Goal: Task Accomplishment & Management: Manage account settings

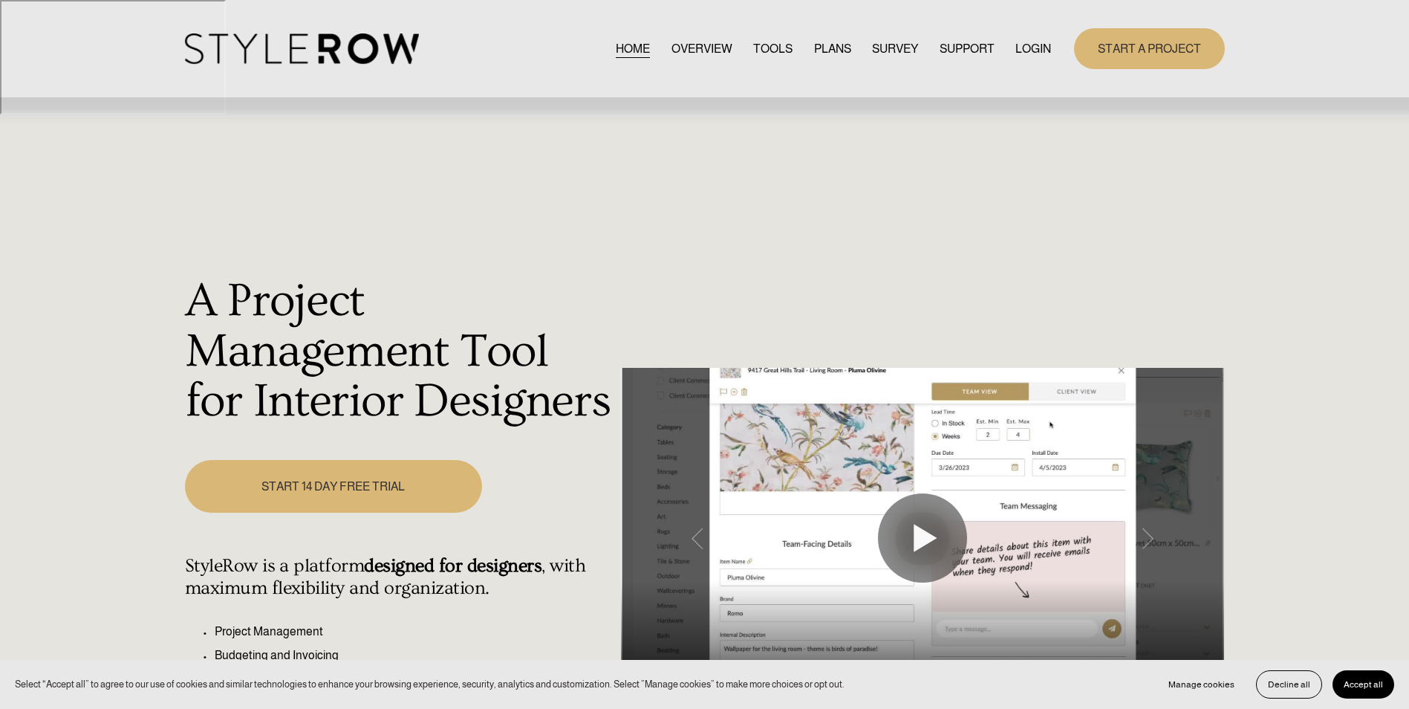
click at [1034, 49] on link "LOGIN" at bounding box center [1033, 49] width 36 height 20
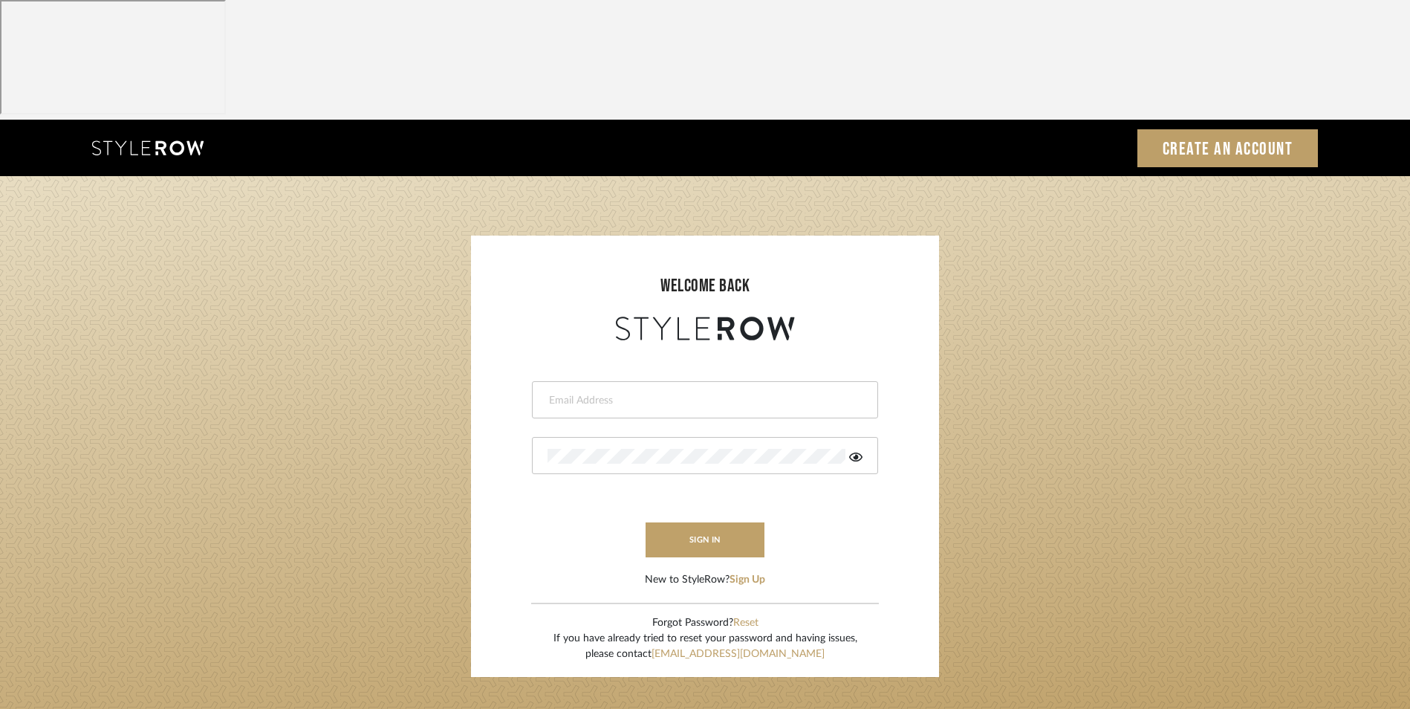
type input "[EMAIL_ADDRESS][DOMAIN_NAME]"
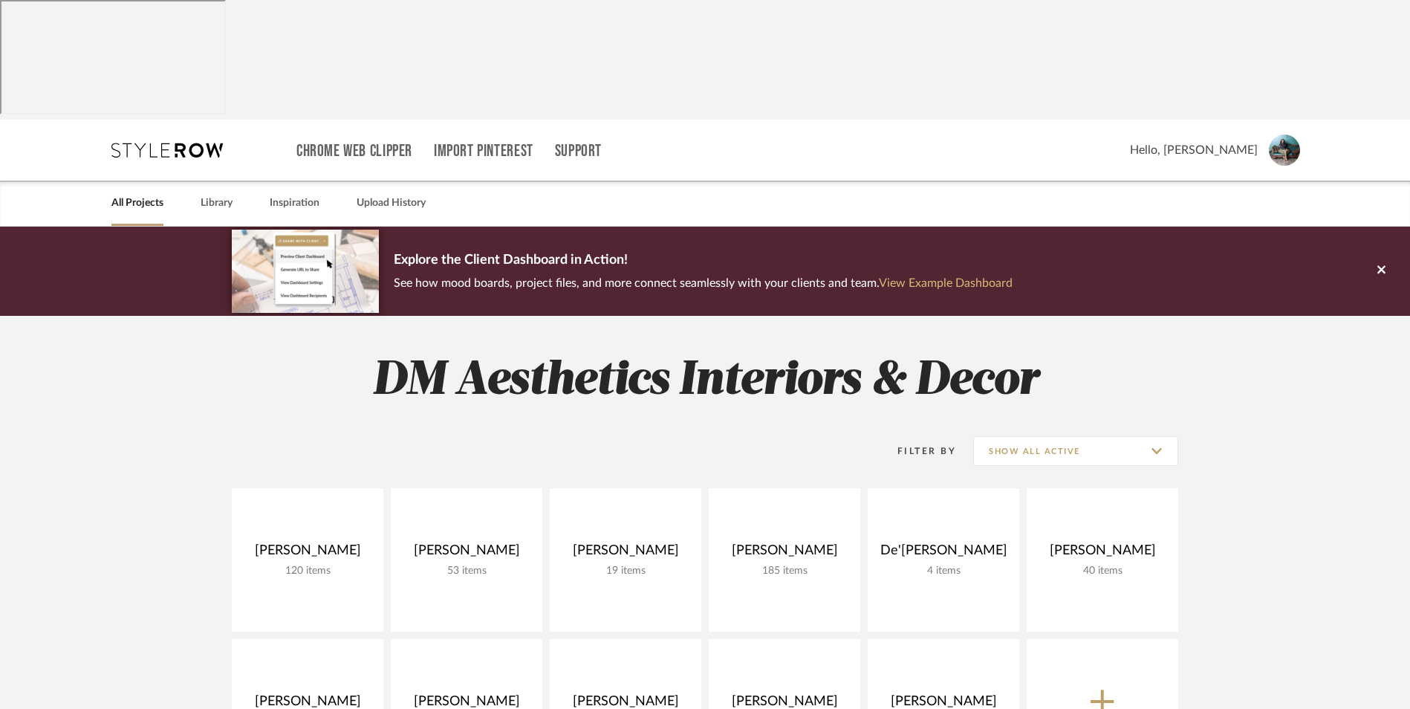
click at [965, 277] on link "View Example Dashboard" at bounding box center [946, 283] width 134 height 12
click at [764, 639] on link at bounding box center [785, 710] width 152 height 143
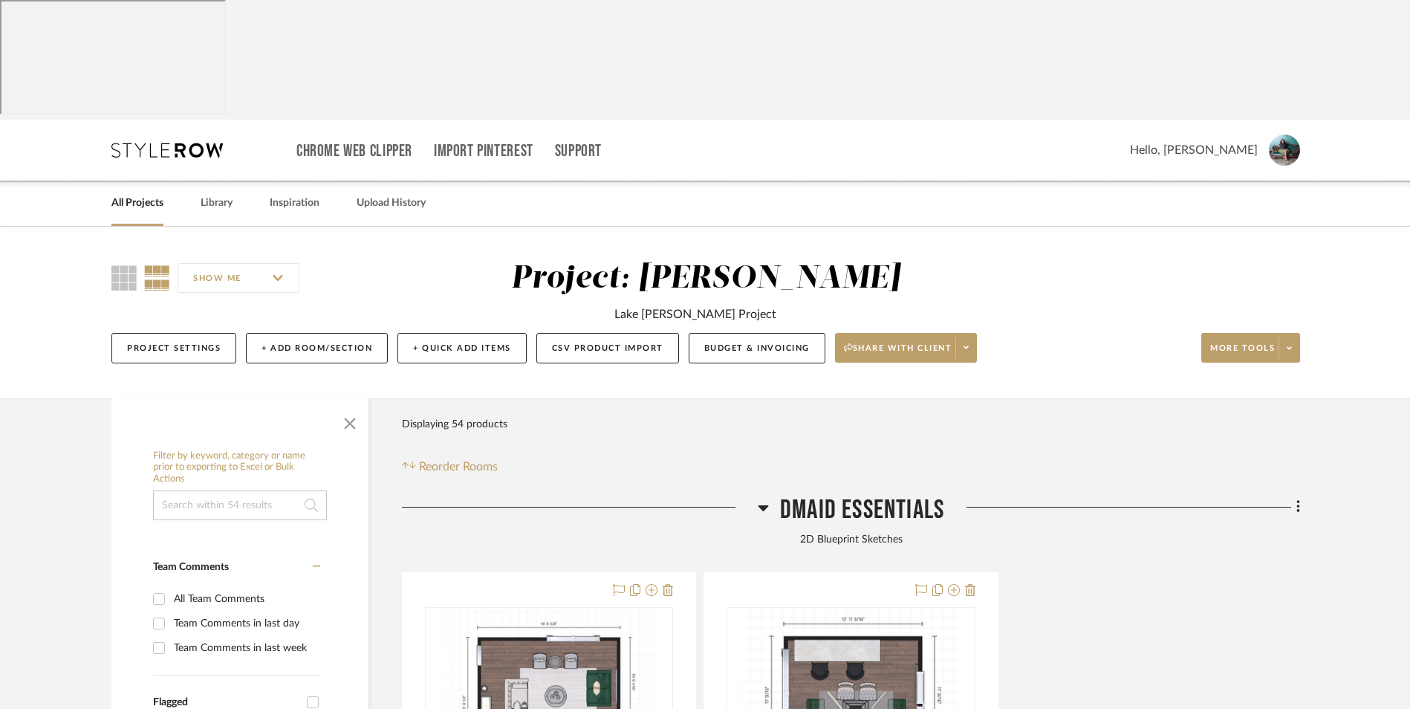
click at [118, 180] on div "All Projects" at bounding box center [137, 202] width 52 height 45
click at [130, 193] on link "All Projects" at bounding box center [137, 203] width 52 height 20
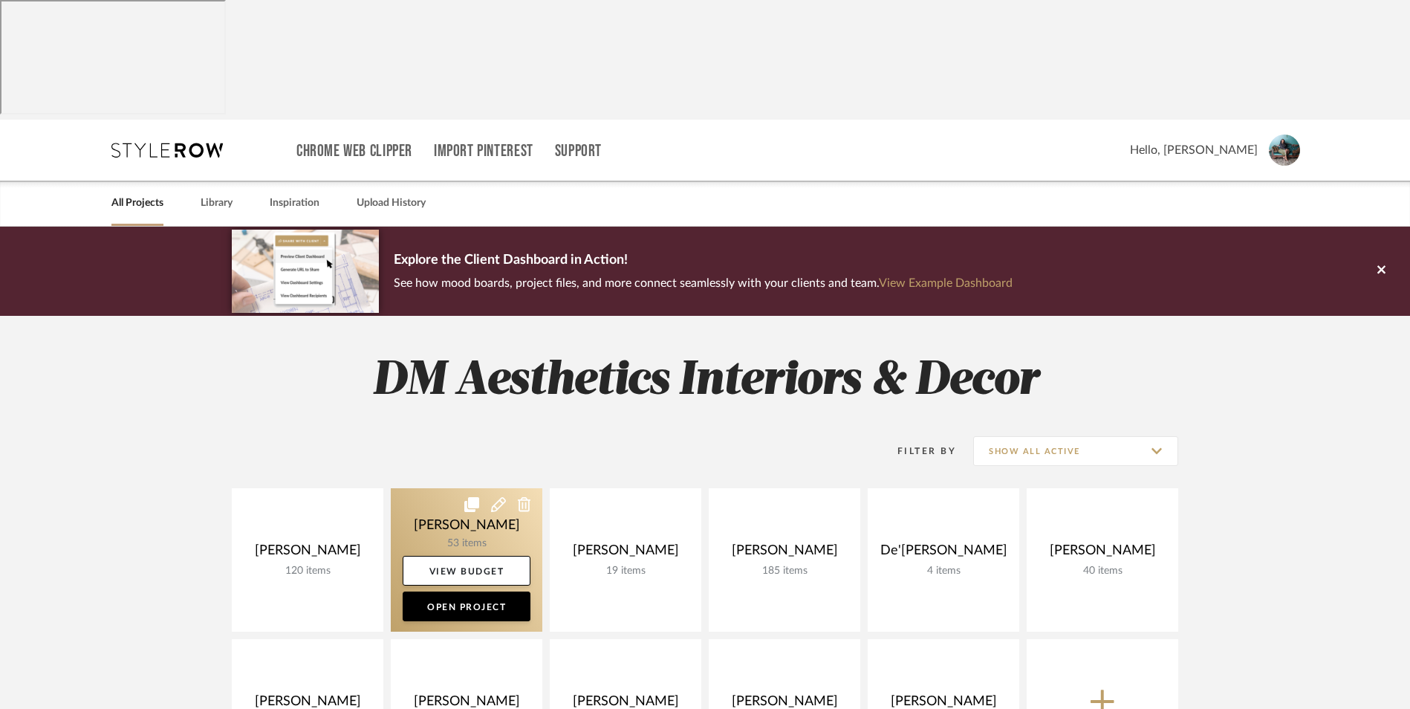
click at [455, 488] on link at bounding box center [467, 559] width 152 height 143
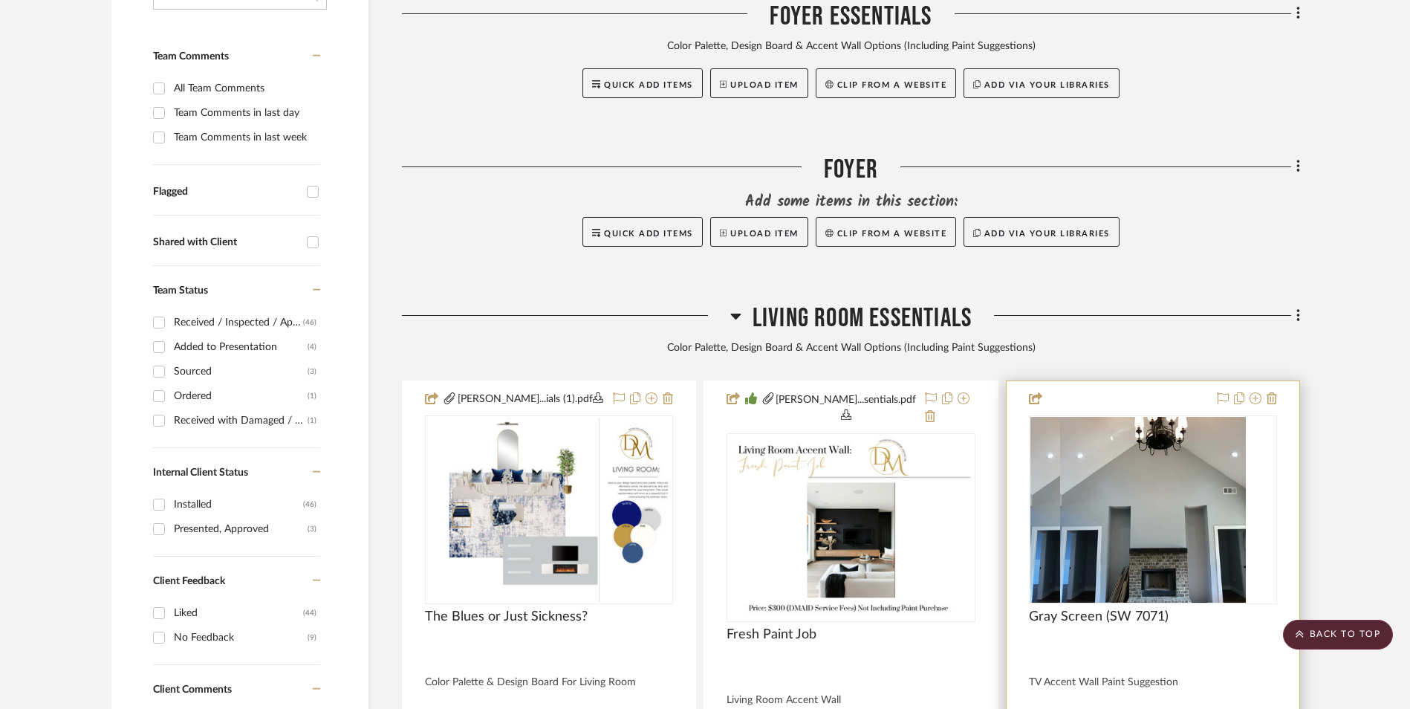
scroll to position [520, 0]
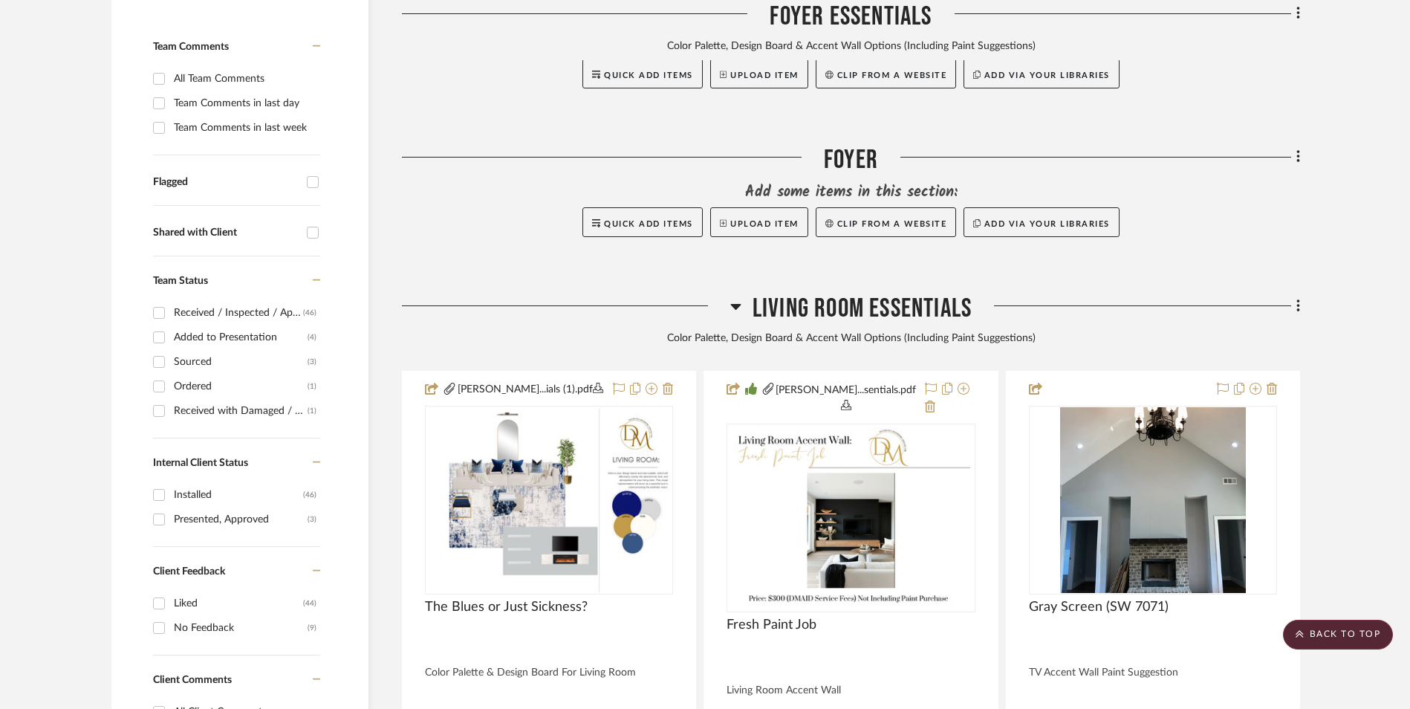
click at [733, 304] on icon at bounding box center [735, 307] width 10 height 6
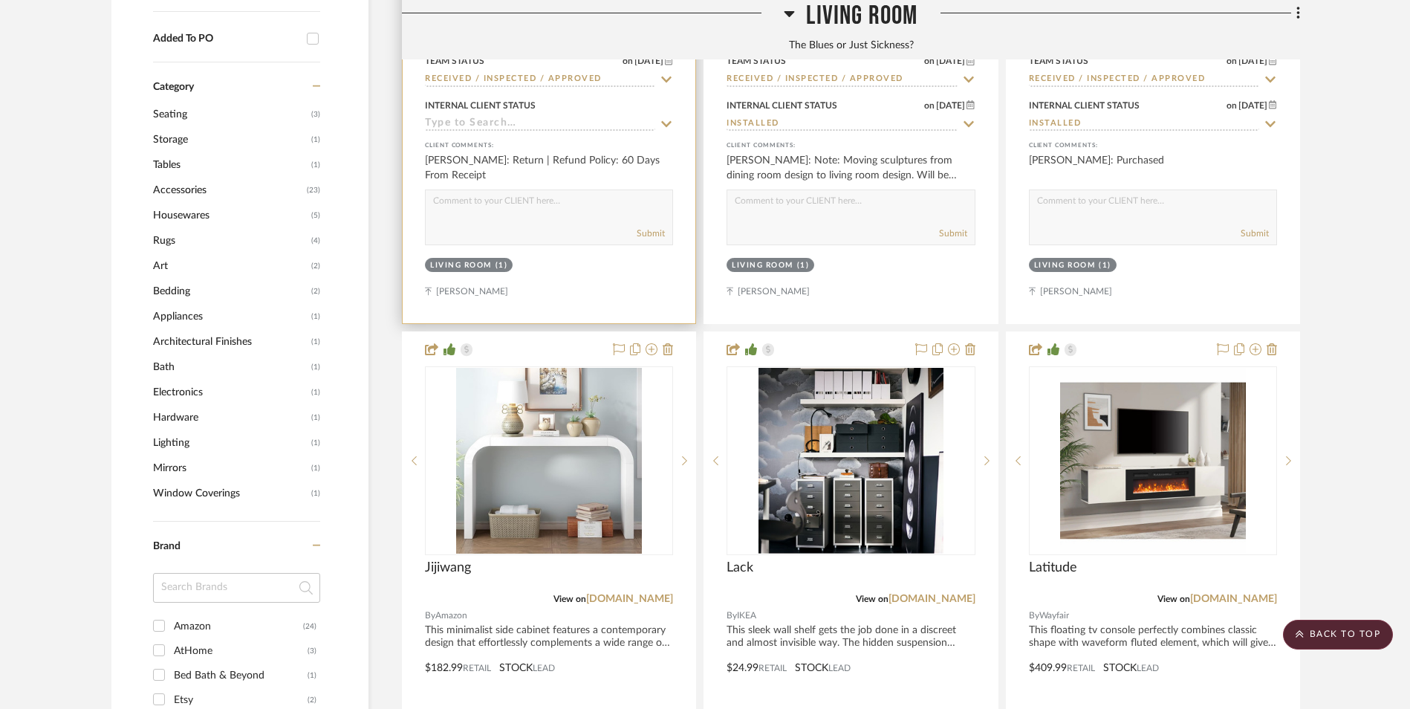
scroll to position [1040, 0]
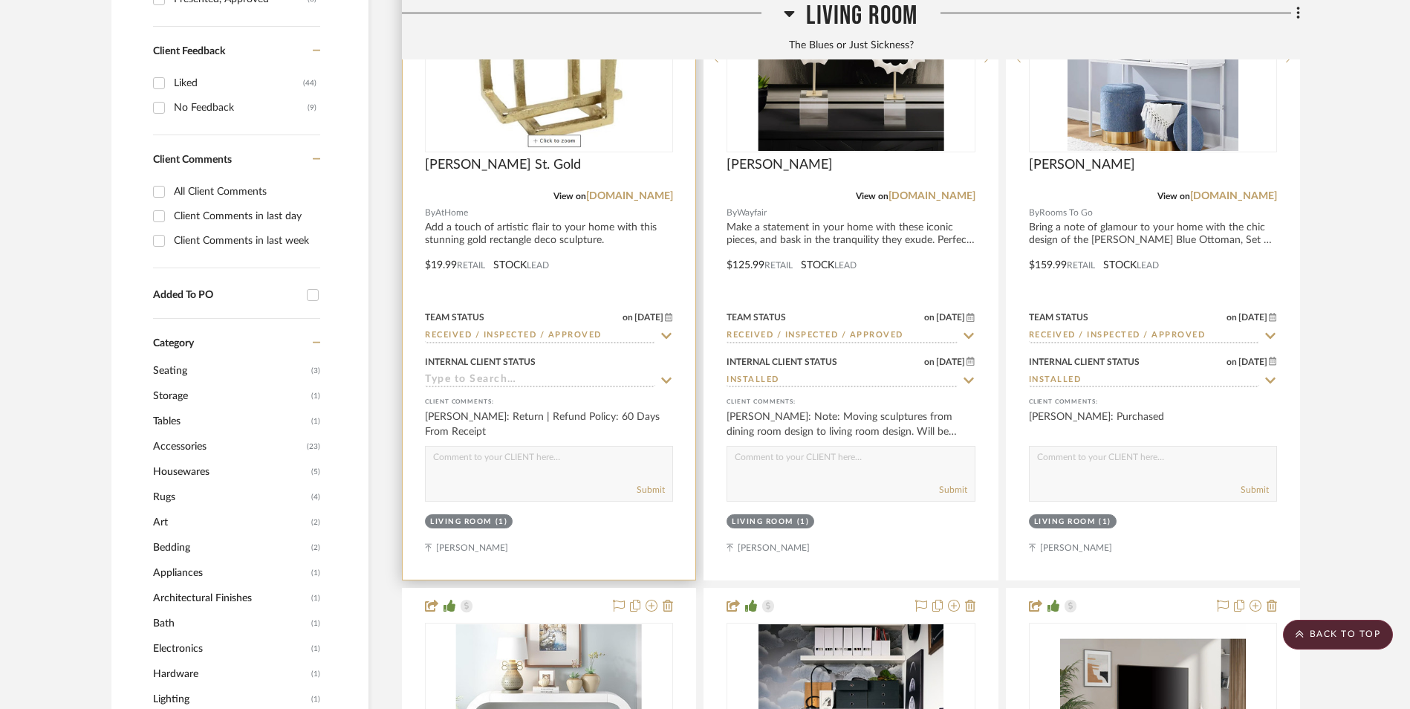
click at [512, 352] on div "Internal Client Status" at bounding box center [549, 370] width 248 height 36
click at [510, 374] on input at bounding box center [540, 381] width 230 height 14
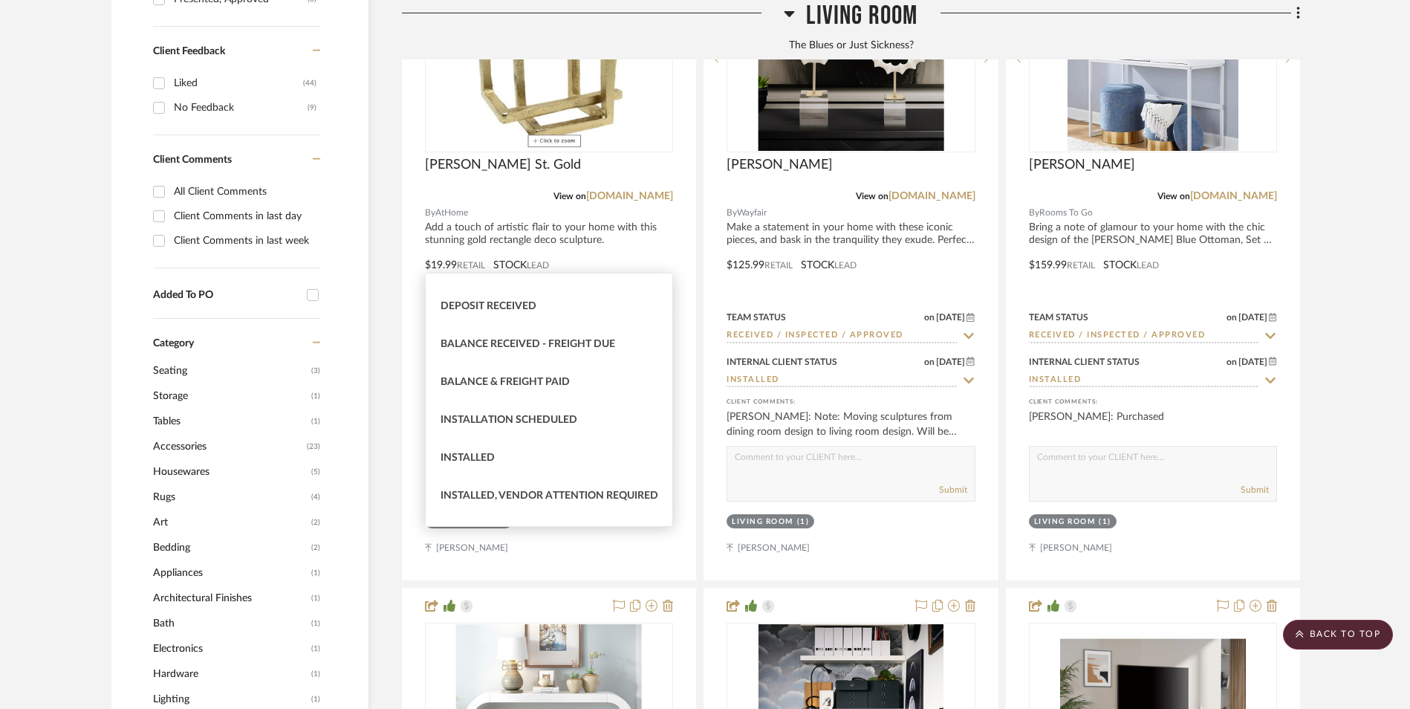
scroll to position [297, 0]
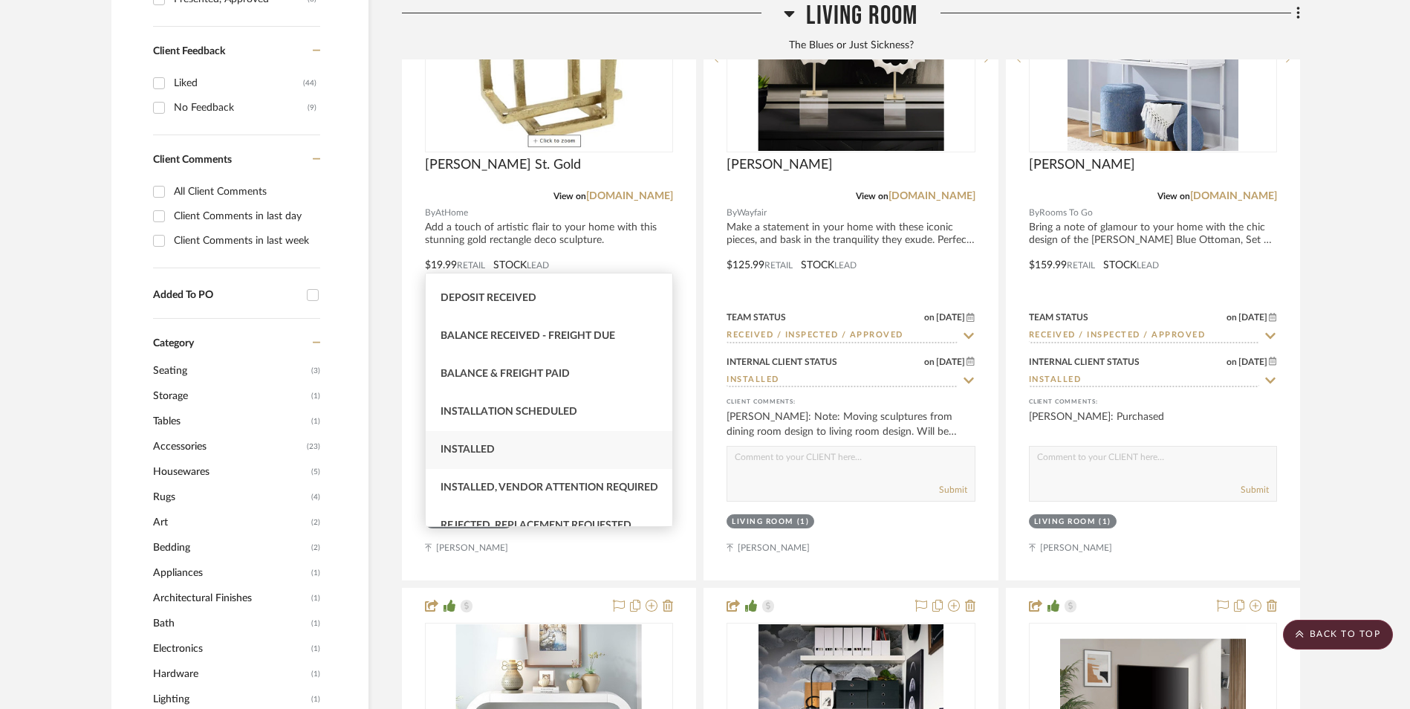
click at [522, 459] on div "Installed" at bounding box center [549, 450] width 247 height 38
type input "9/5/2025"
type input "Installed"
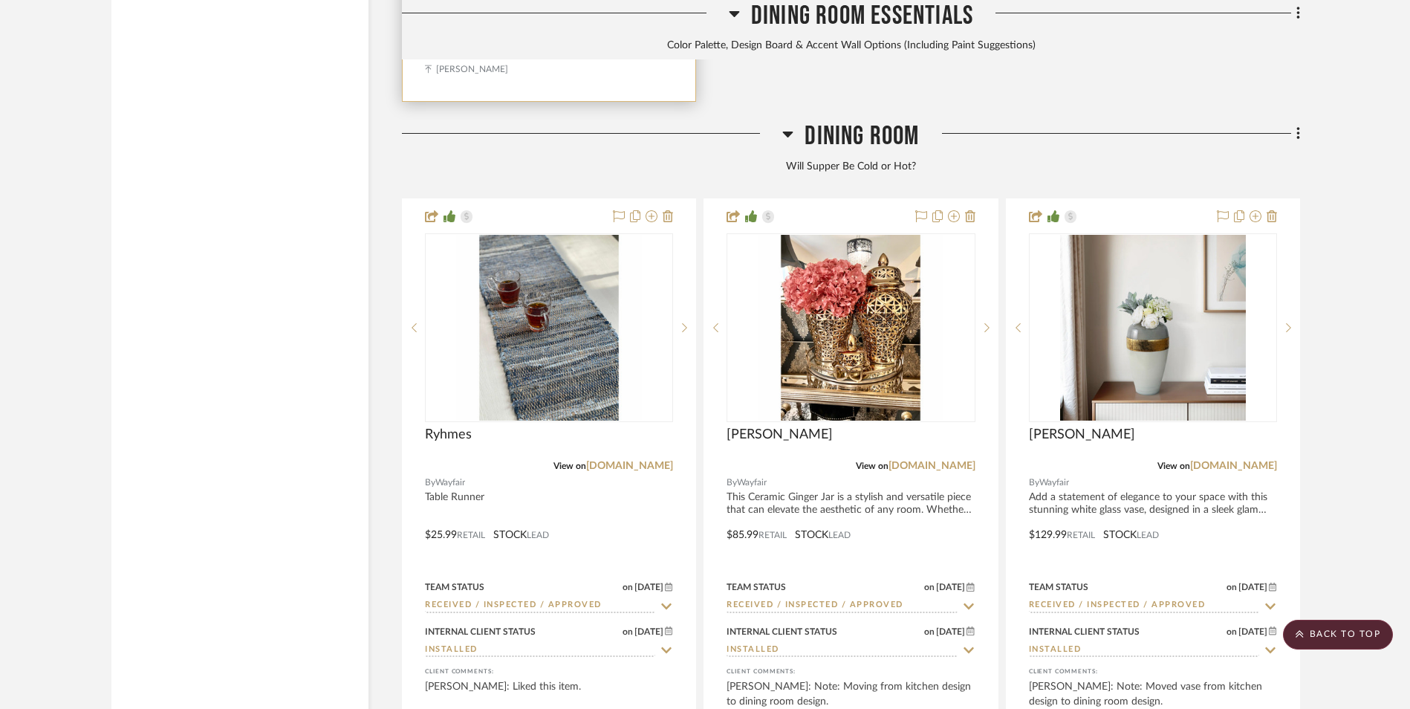
scroll to position [3788, 0]
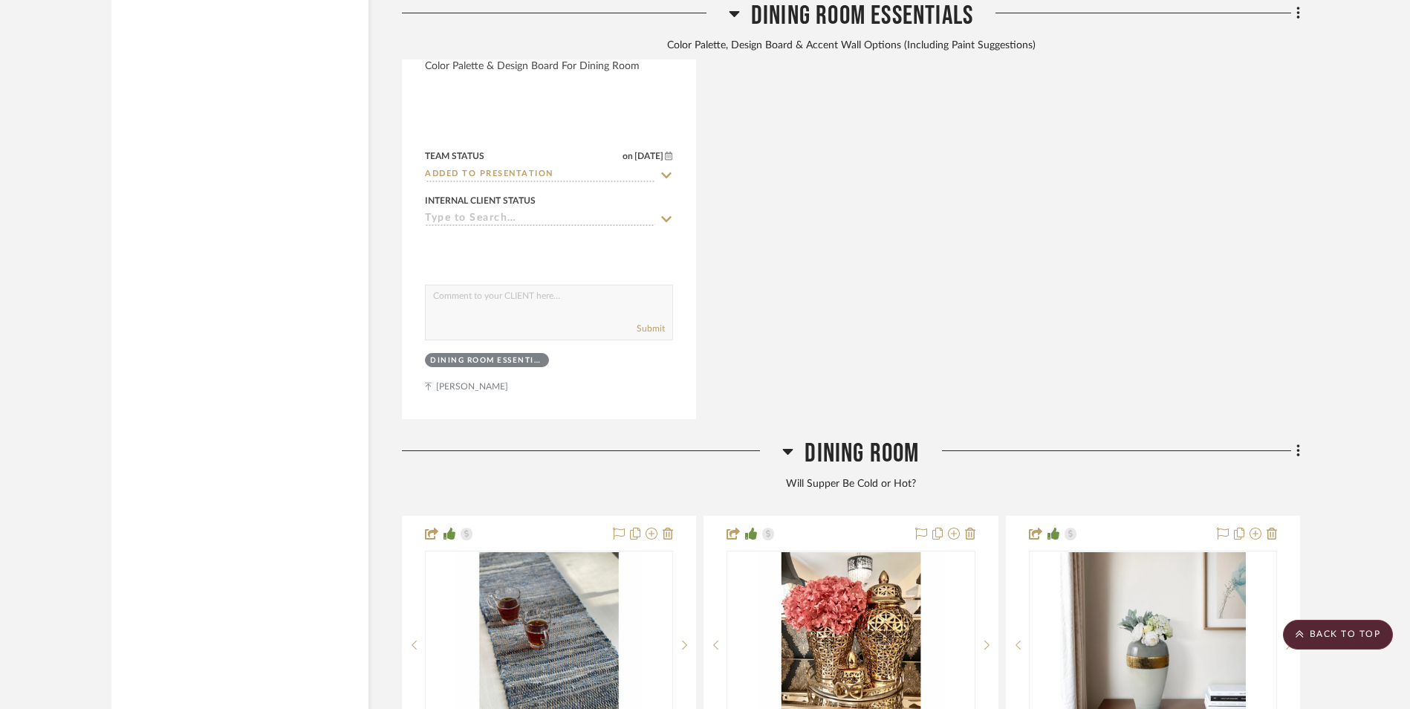
click at [786, 449] on icon at bounding box center [788, 452] width 10 height 6
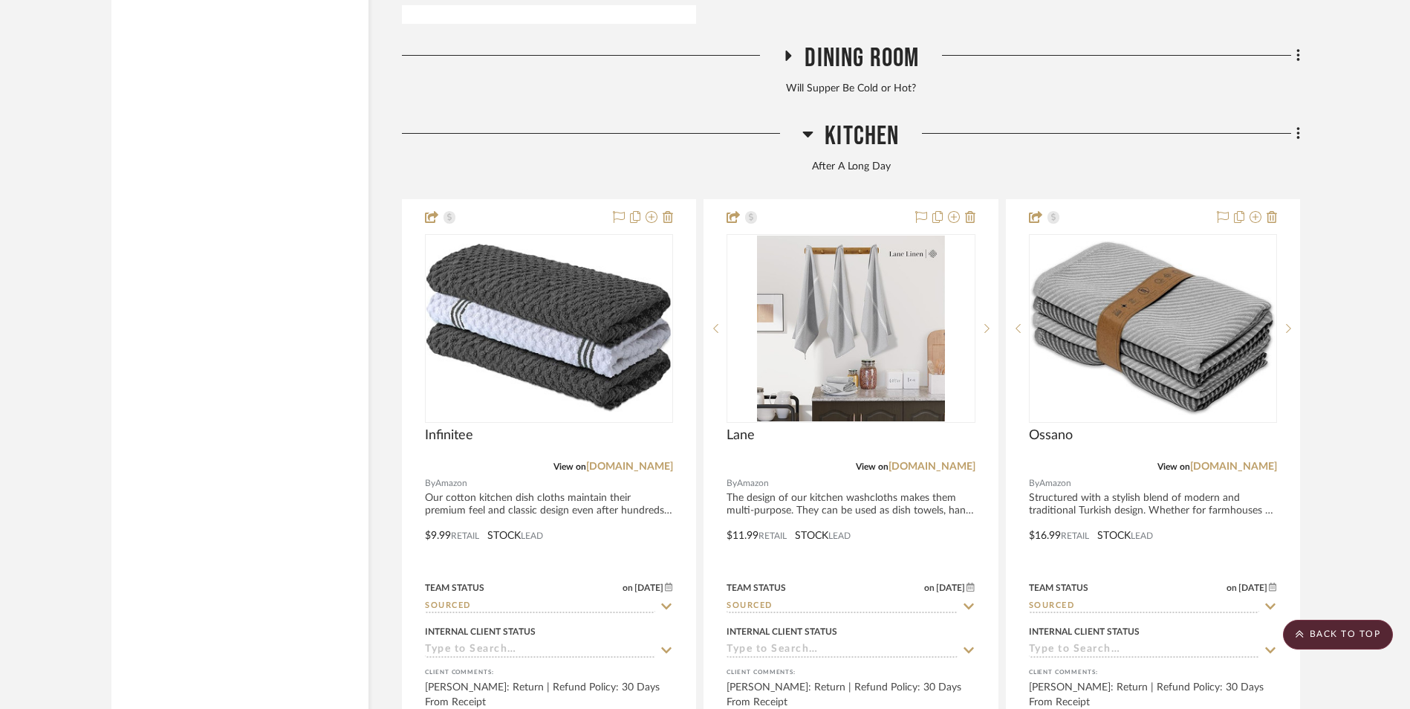
scroll to position [3714, 0]
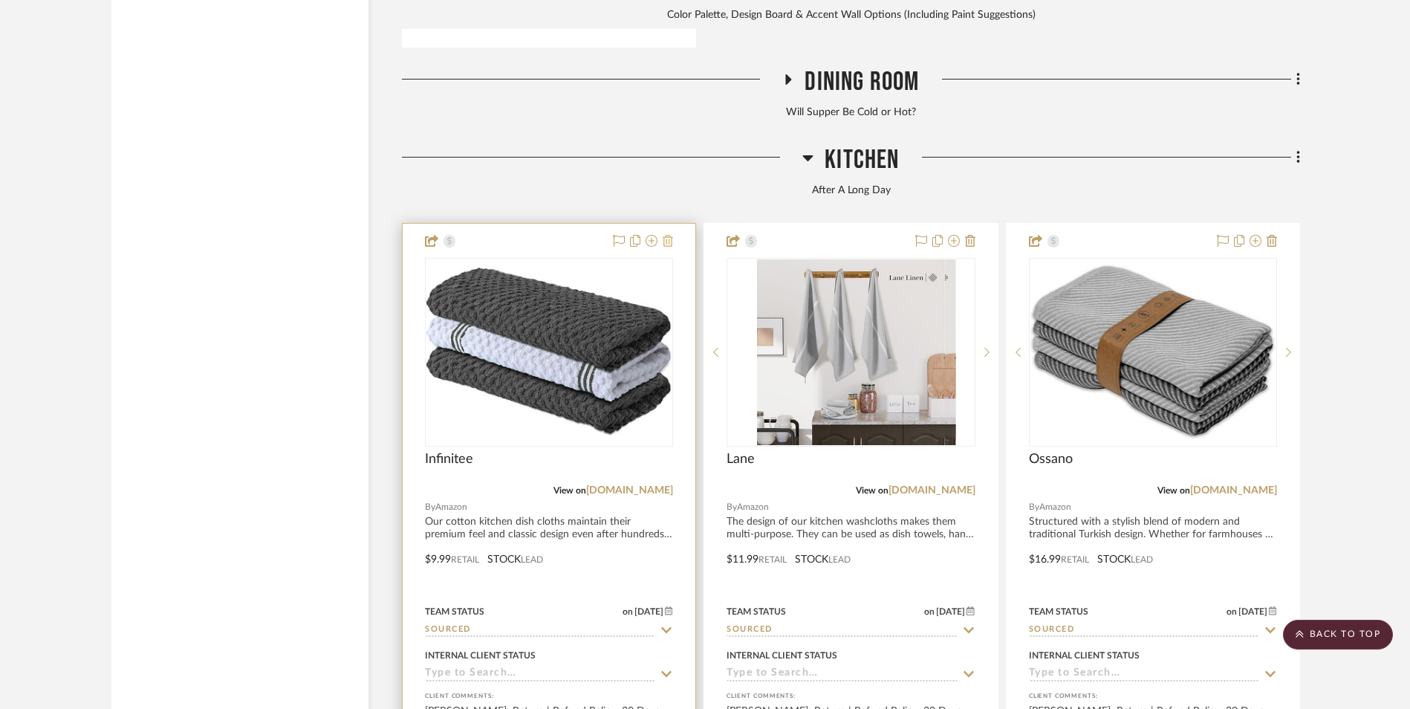
click at [671, 235] on icon at bounding box center [668, 241] width 10 height 12
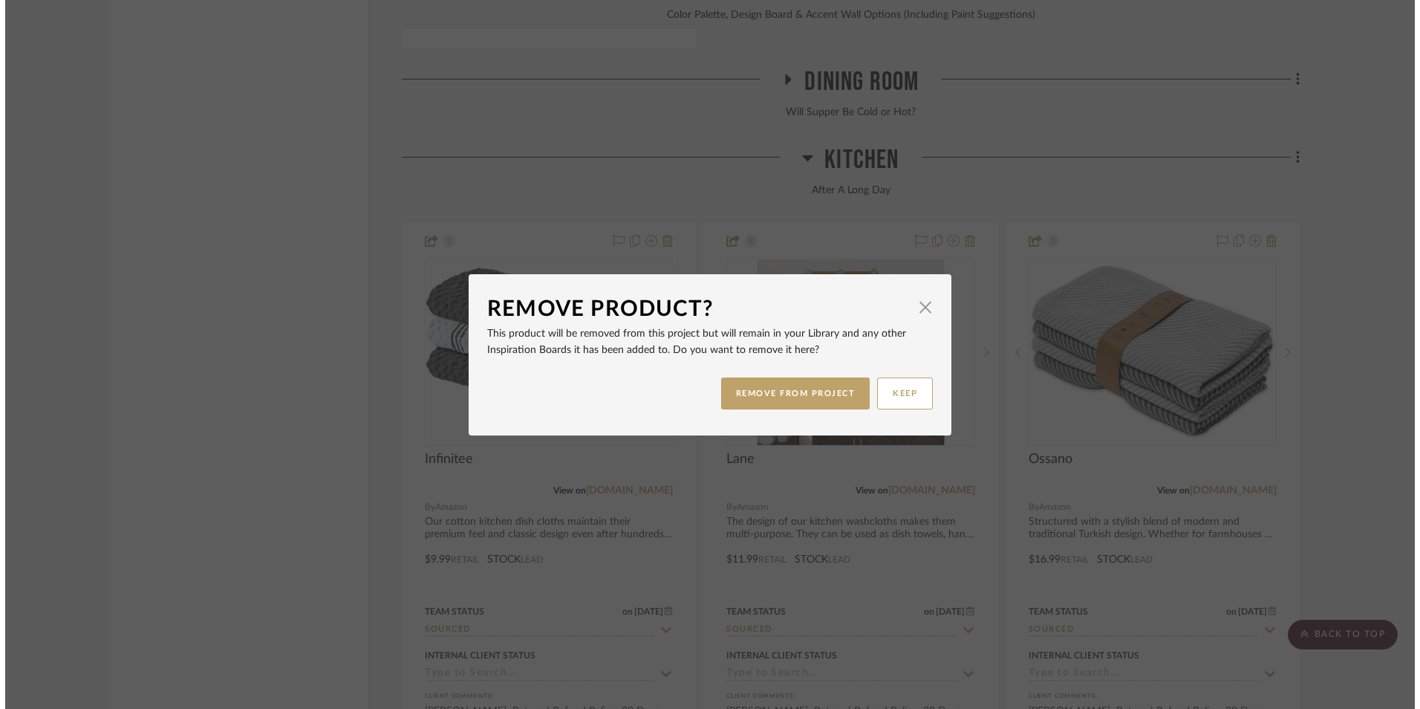
scroll to position [0, 0]
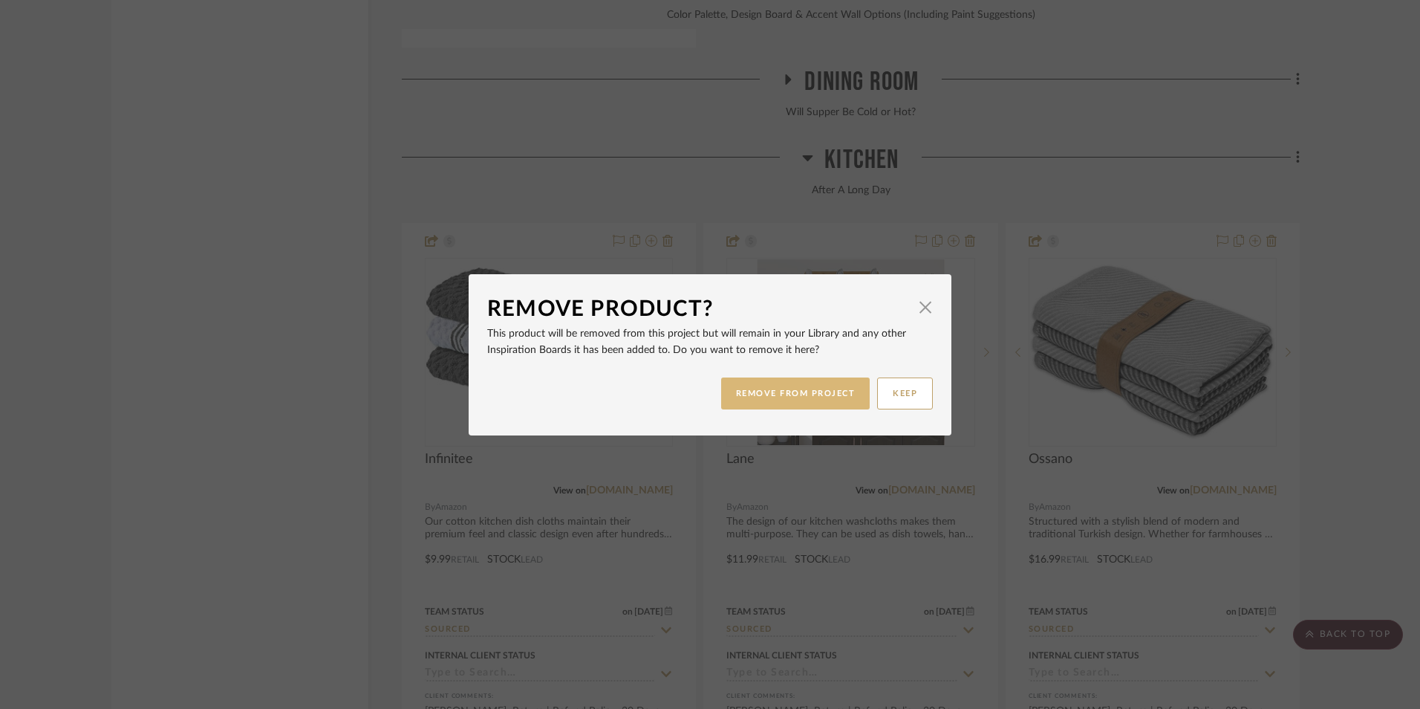
click at [827, 385] on button "REMOVE FROM PROJECT" at bounding box center [795, 393] width 149 height 32
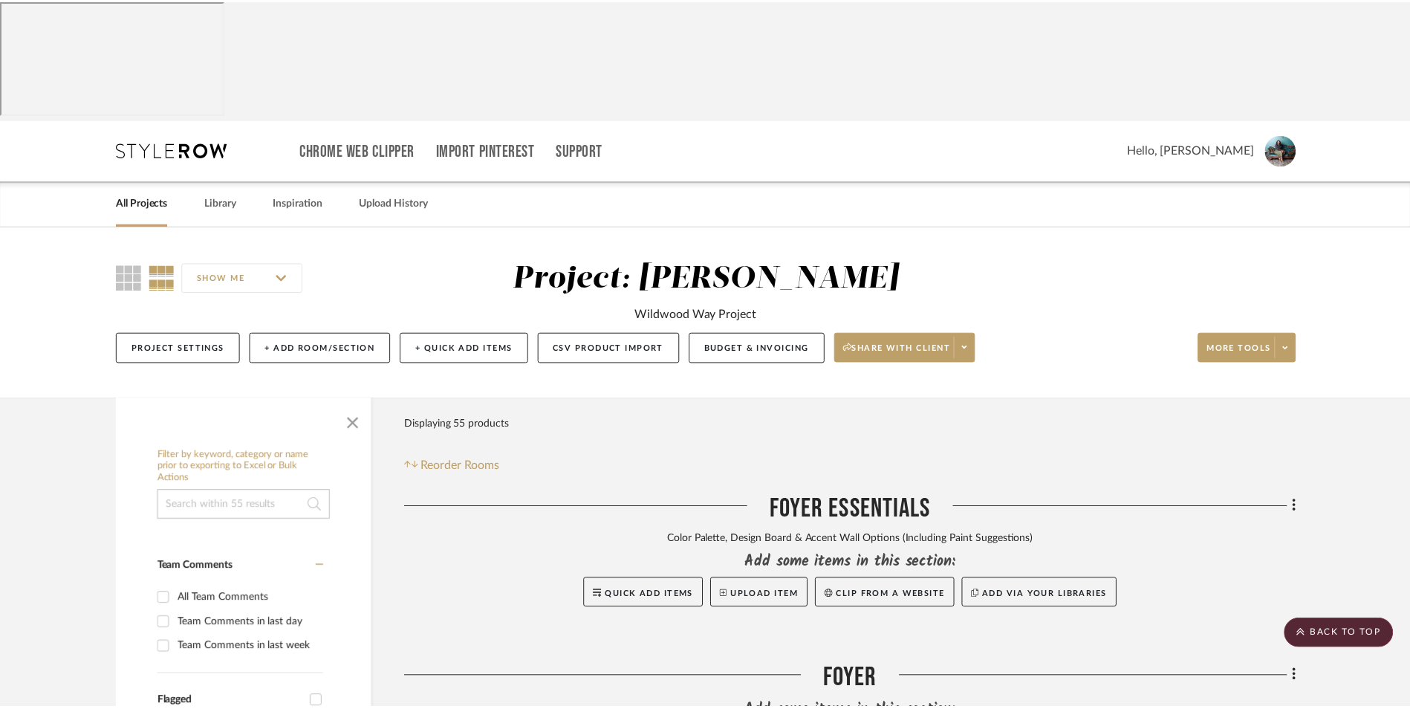
scroll to position [3714, 0]
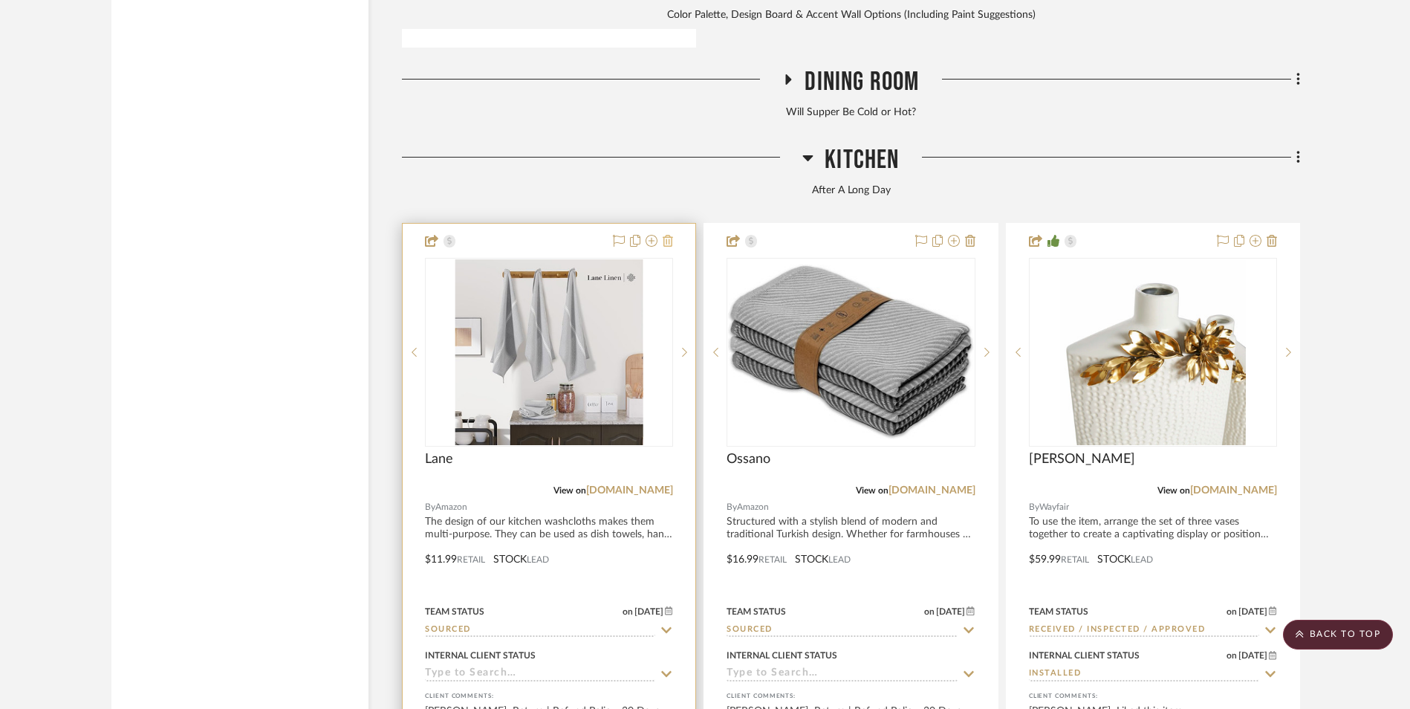
click at [669, 235] on icon at bounding box center [668, 241] width 10 height 12
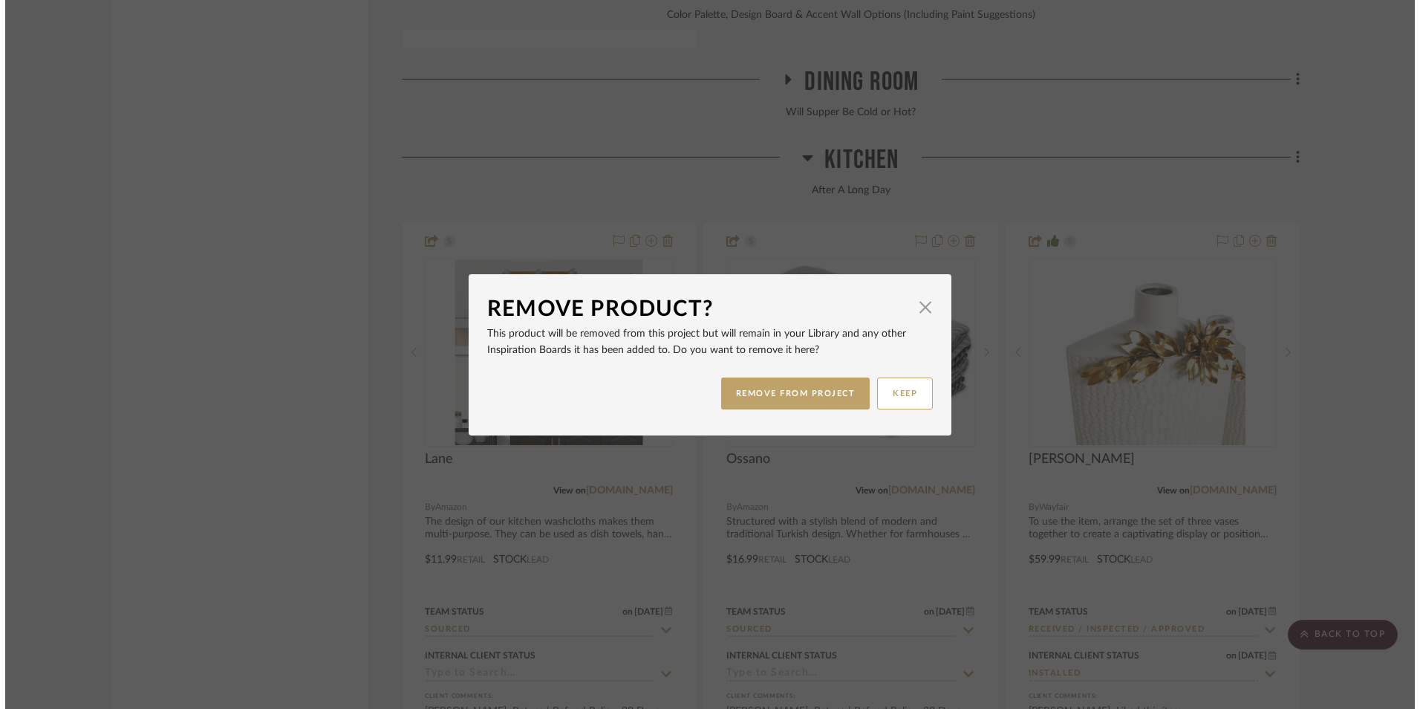
scroll to position [0, 0]
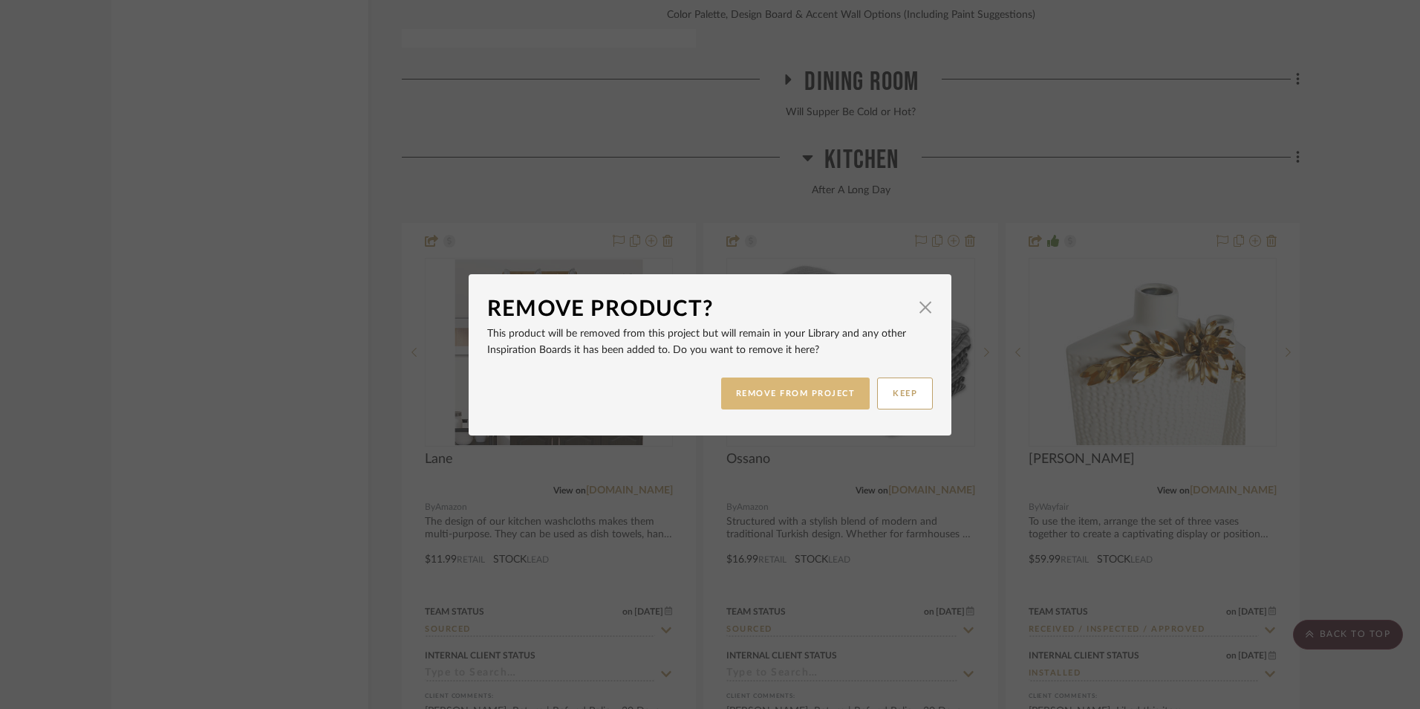
click at [774, 377] on button "REMOVE FROM PROJECT" at bounding box center [795, 393] width 149 height 32
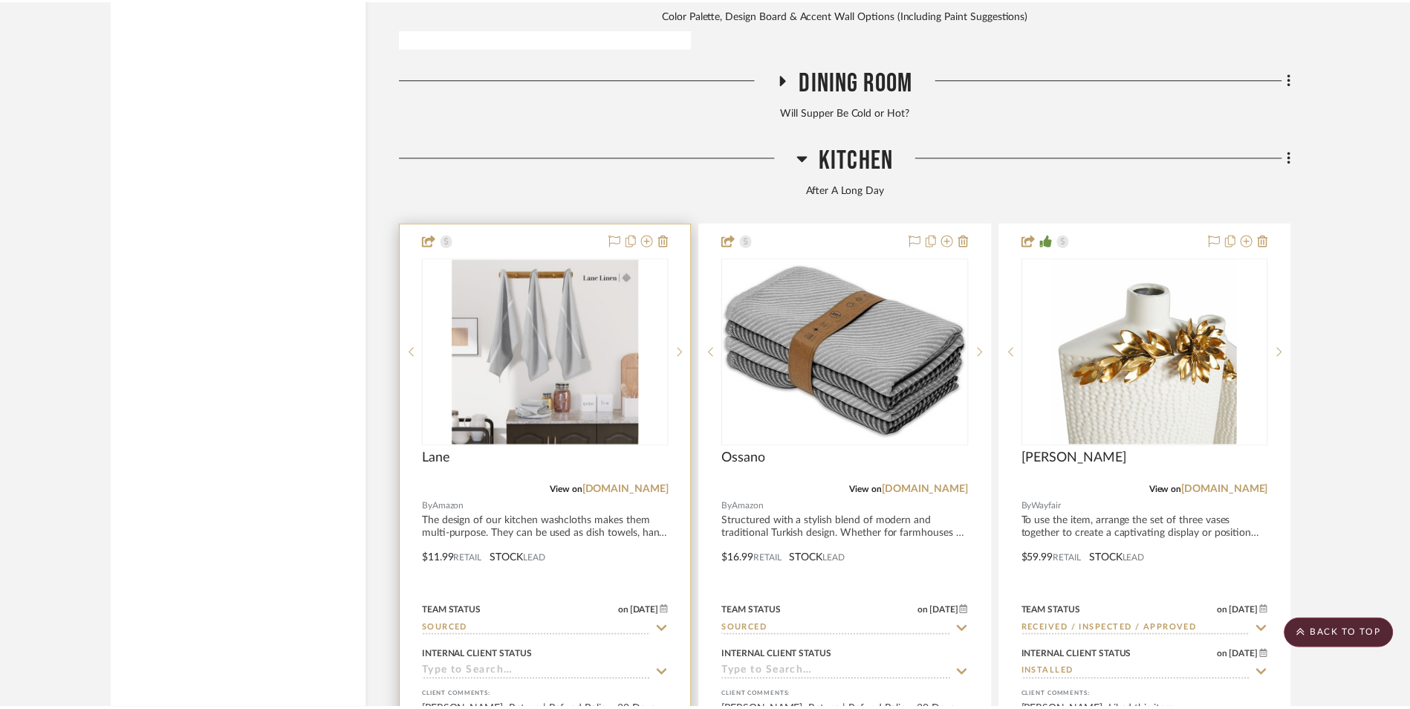
scroll to position [3714, 0]
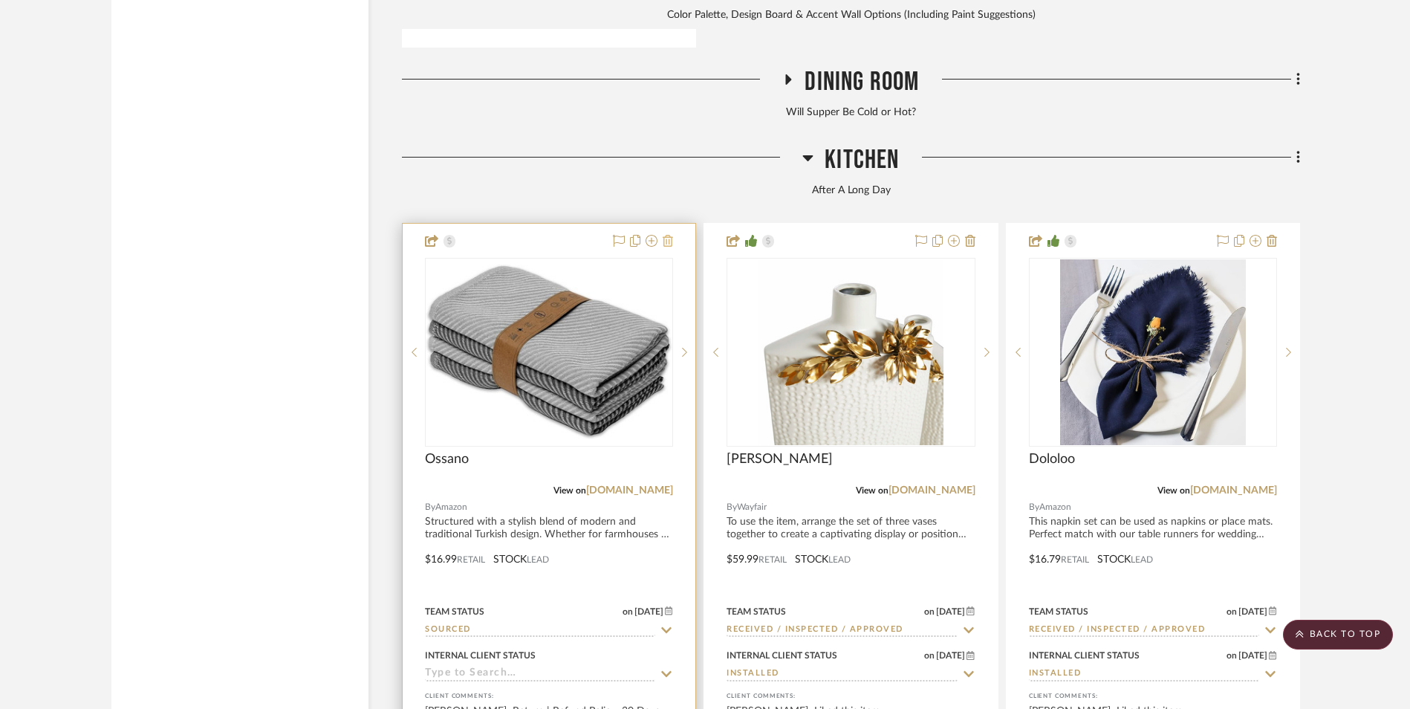
click at [666, 235] on icon at bounding box center [668, 241] width 10 height 12
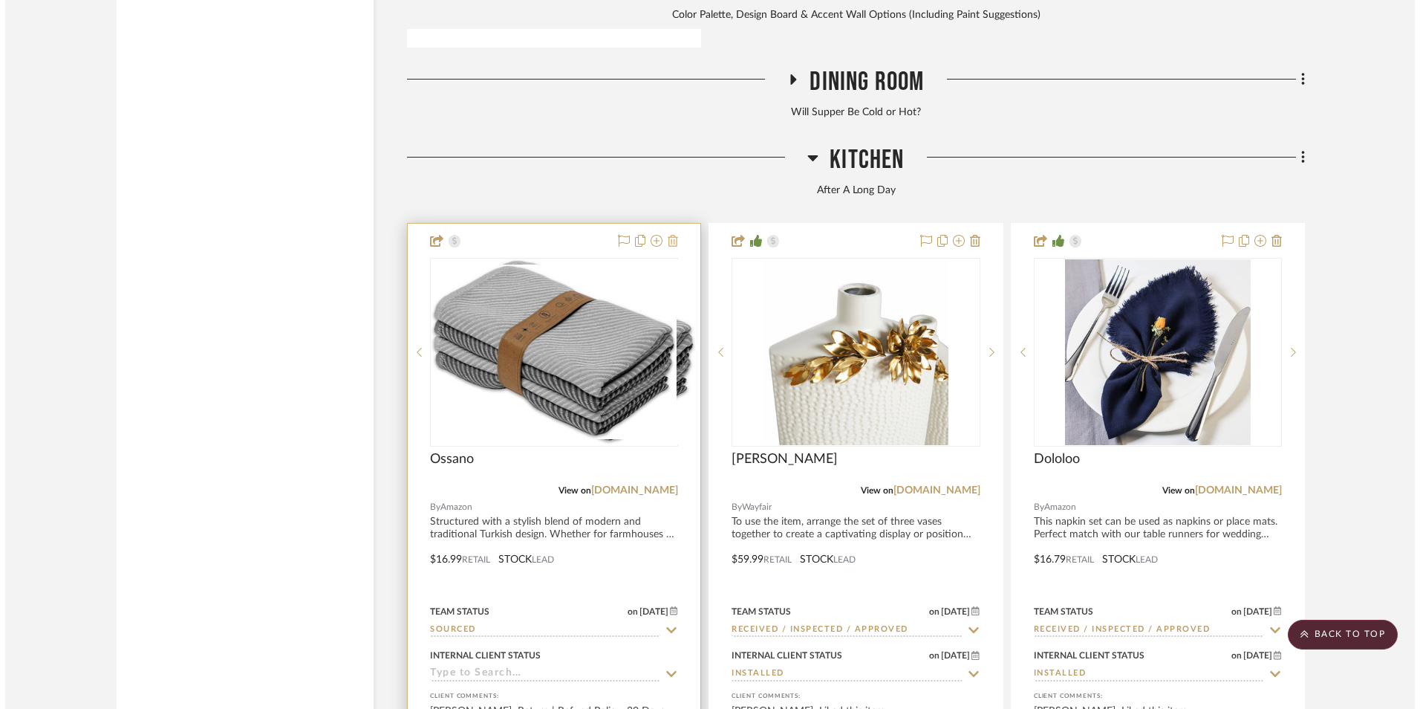
scroll to position [0, 0]
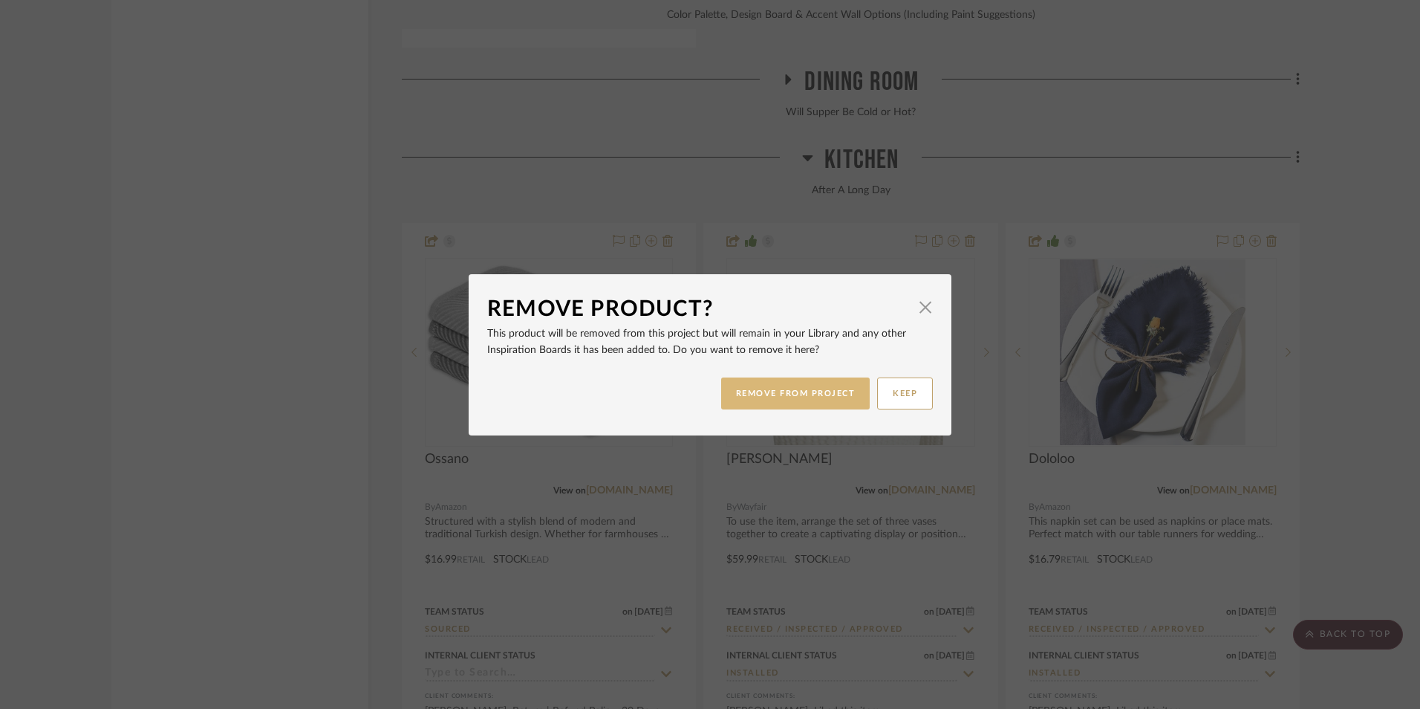
click at [805, 387] on button "REMOVE FROM PROJECT" at bounding box center [795, 393] width 149 height 32
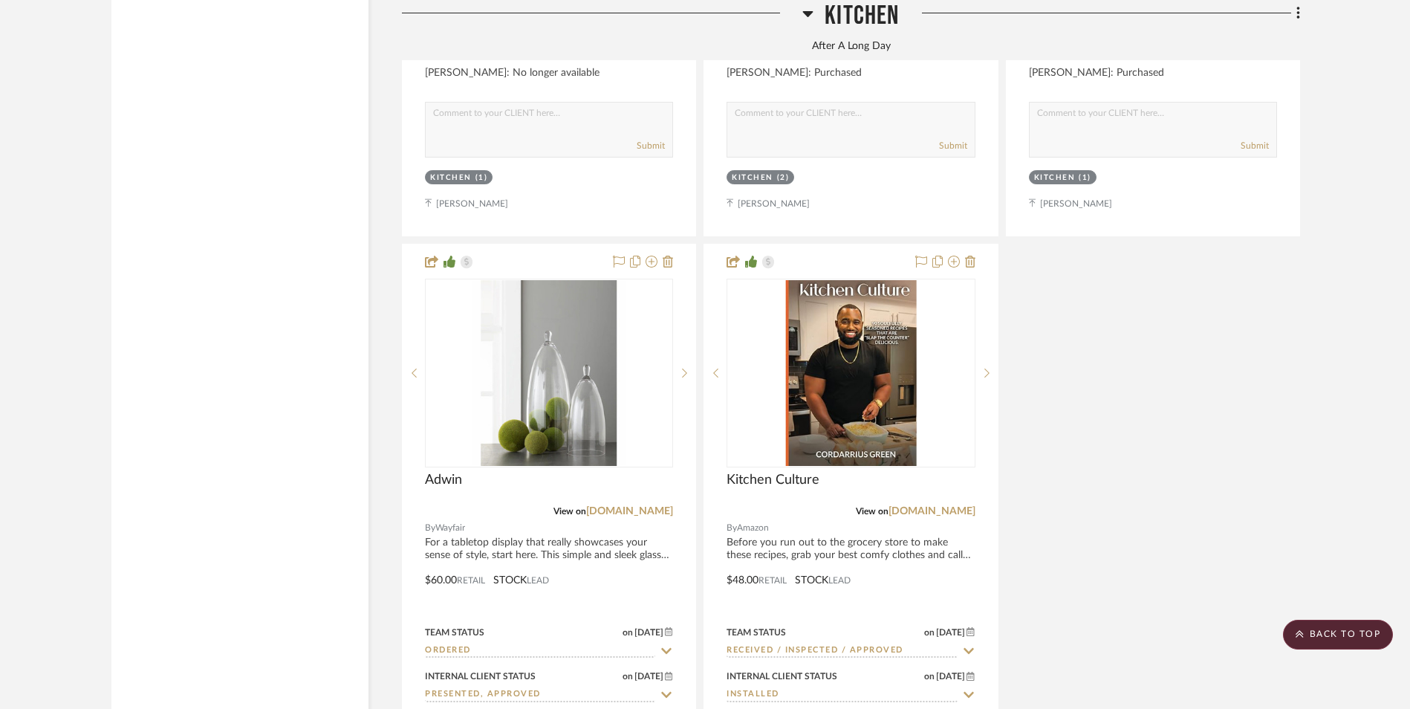
scroll to position [5199, 0]
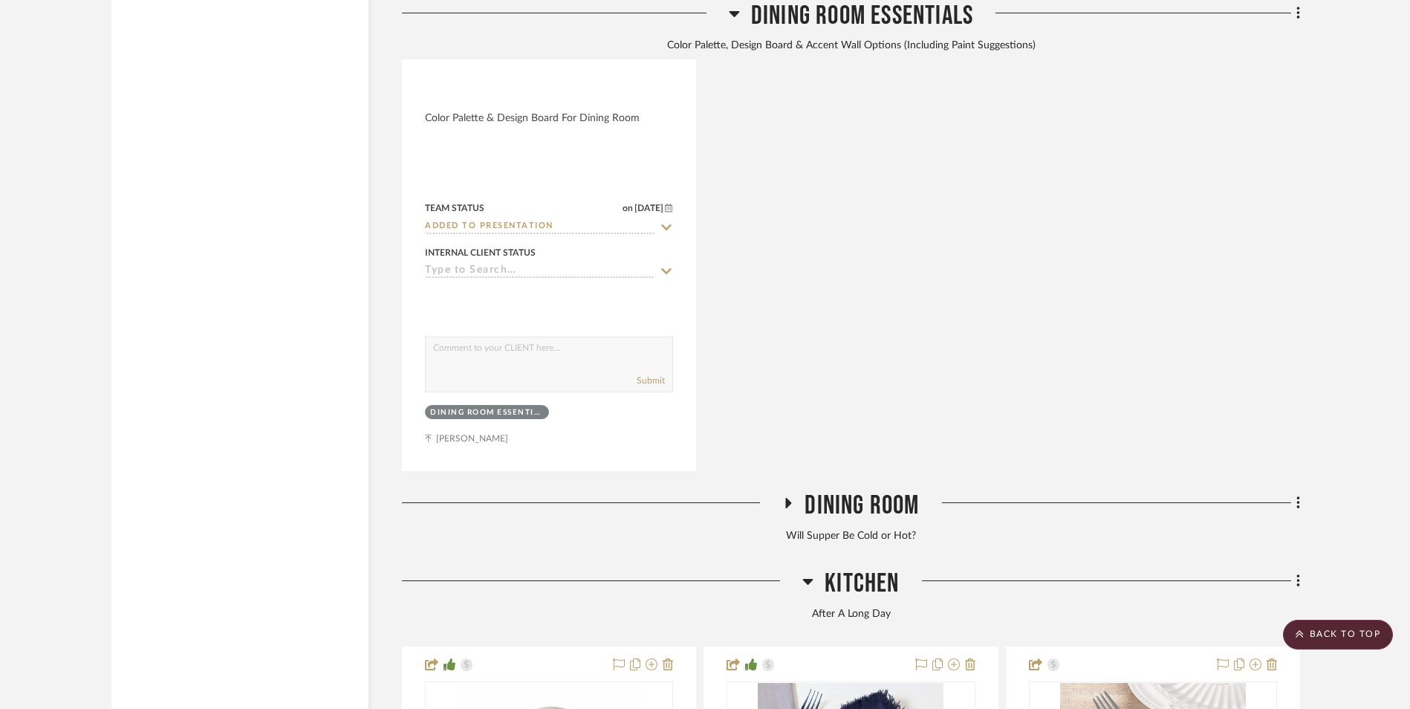
click at [810, 572] on icon at bounding box center [807, 581] width 11 height 18
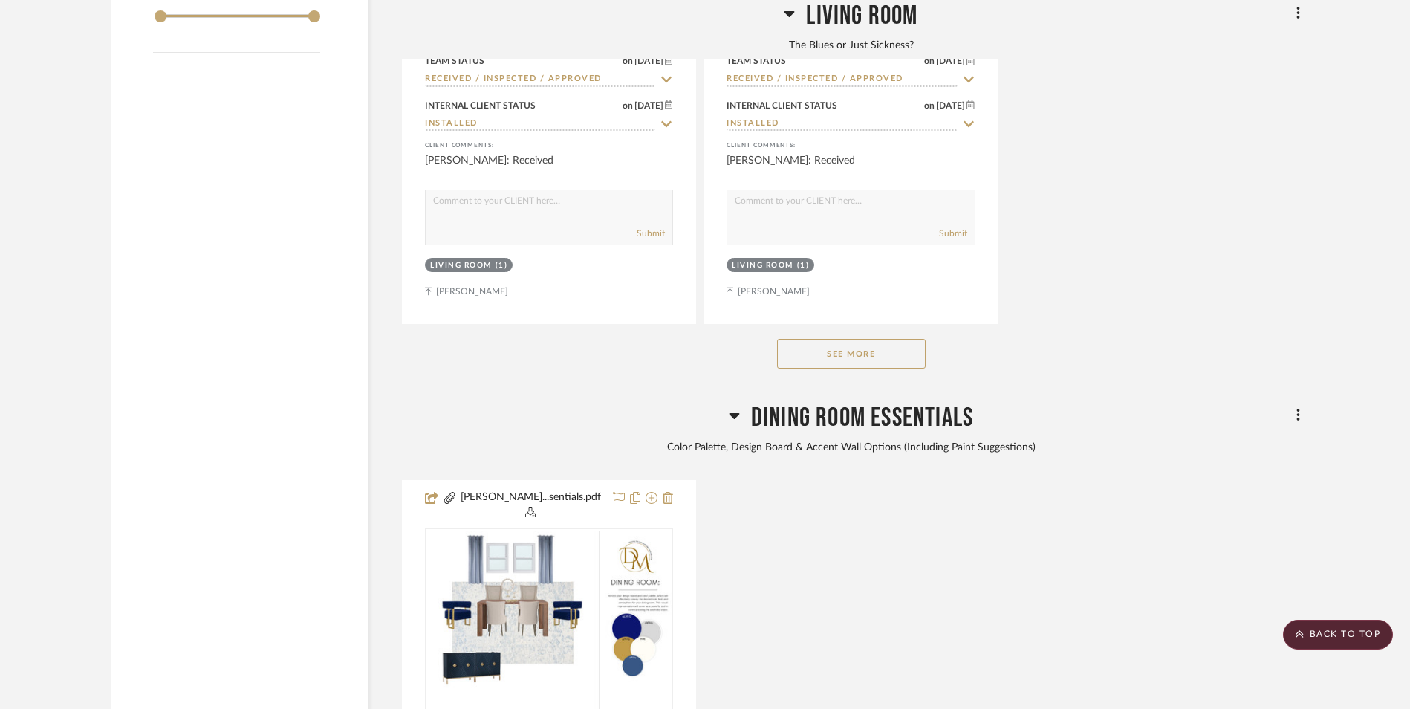
scroll to position [2376, 0]
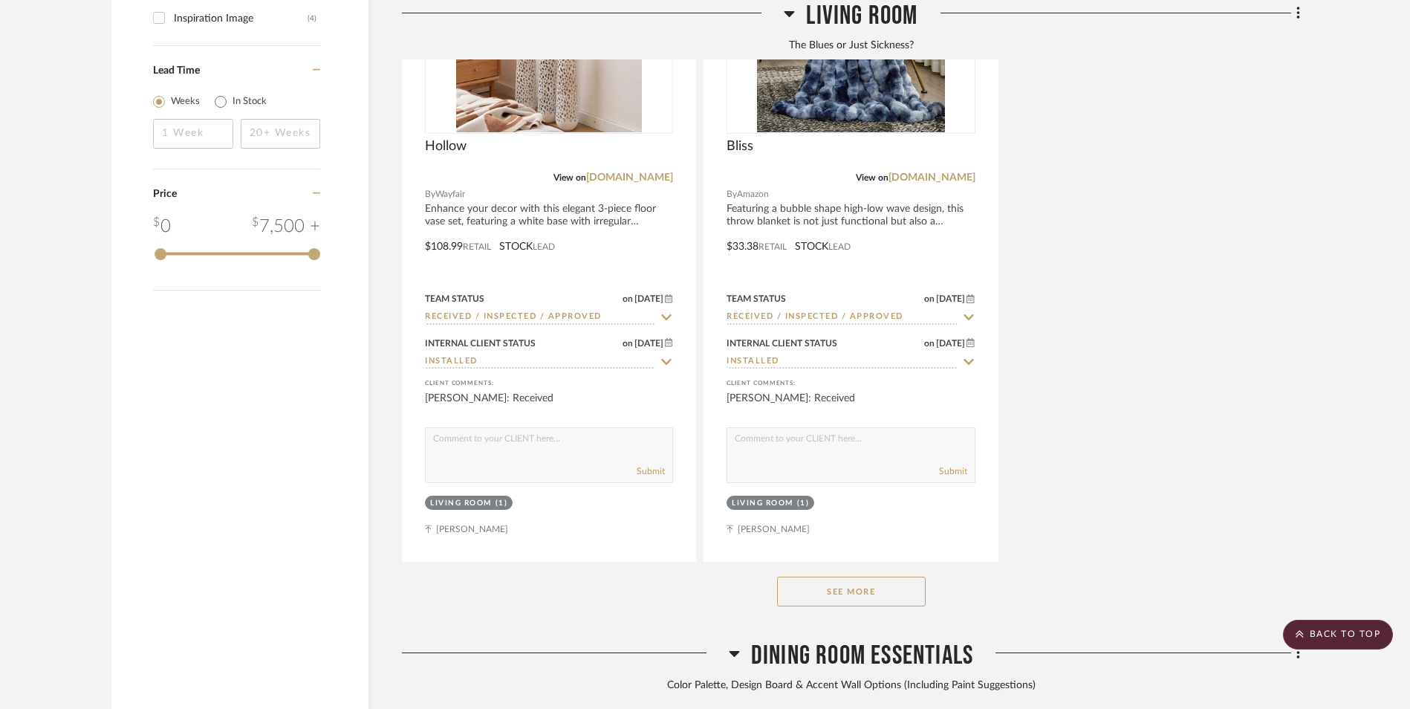
click at [736, 644] on icon at bounding box center [734, 653] width 11 height 18
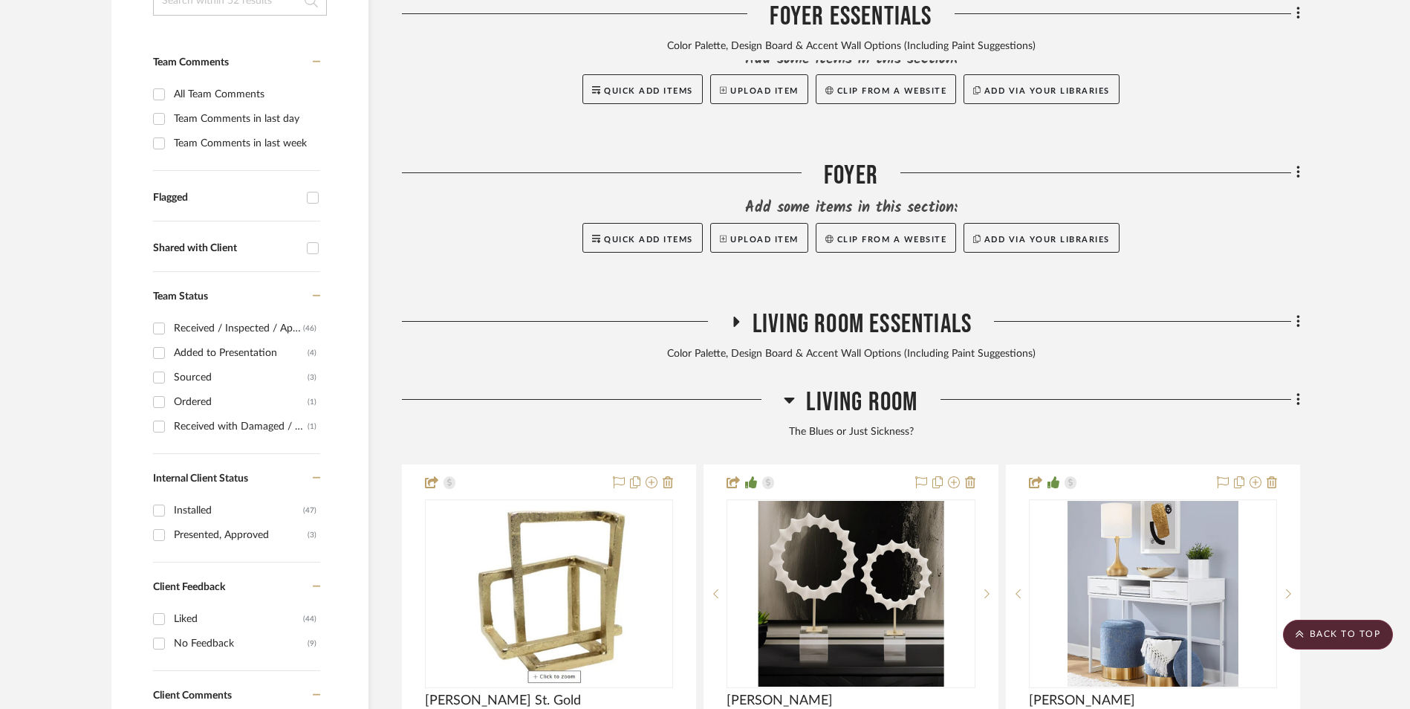
scroll to position [371, 0]
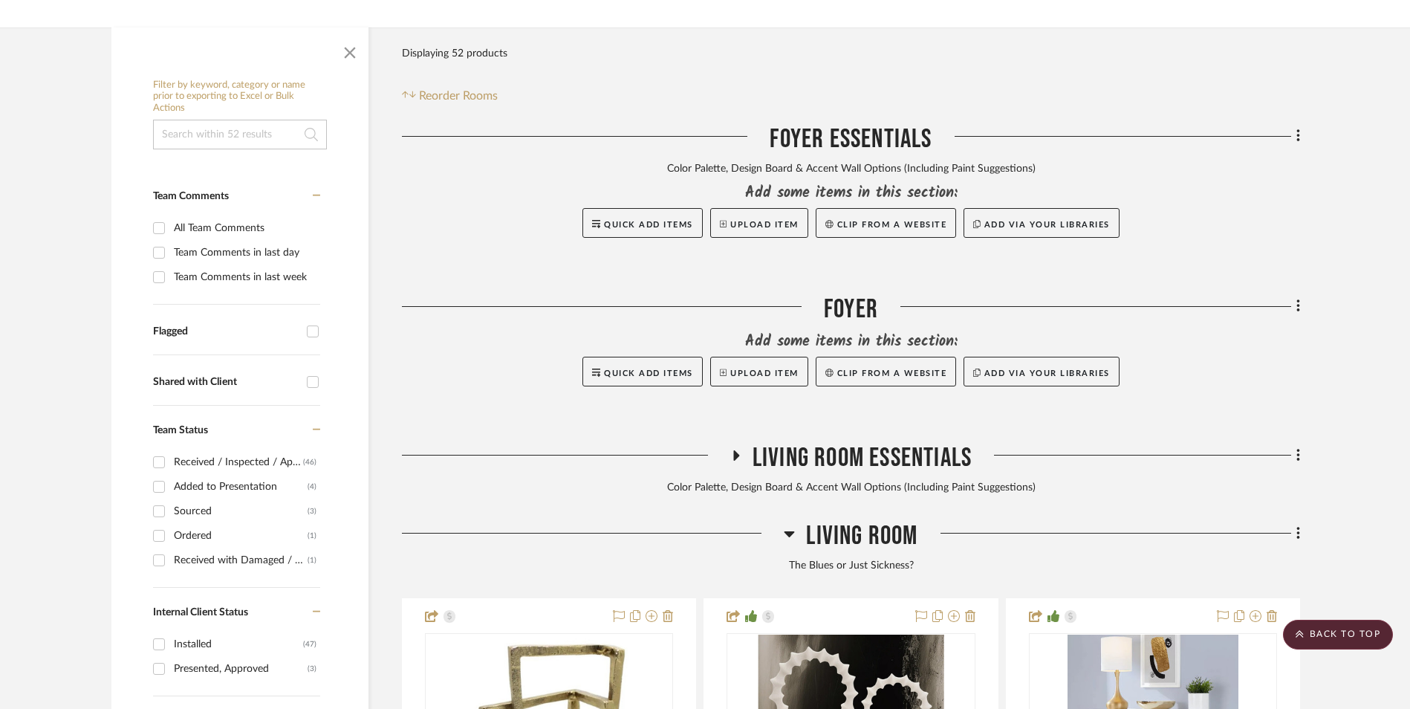
click at [784, 524] on icon at bounding box center [789, 533] width 11 height 18
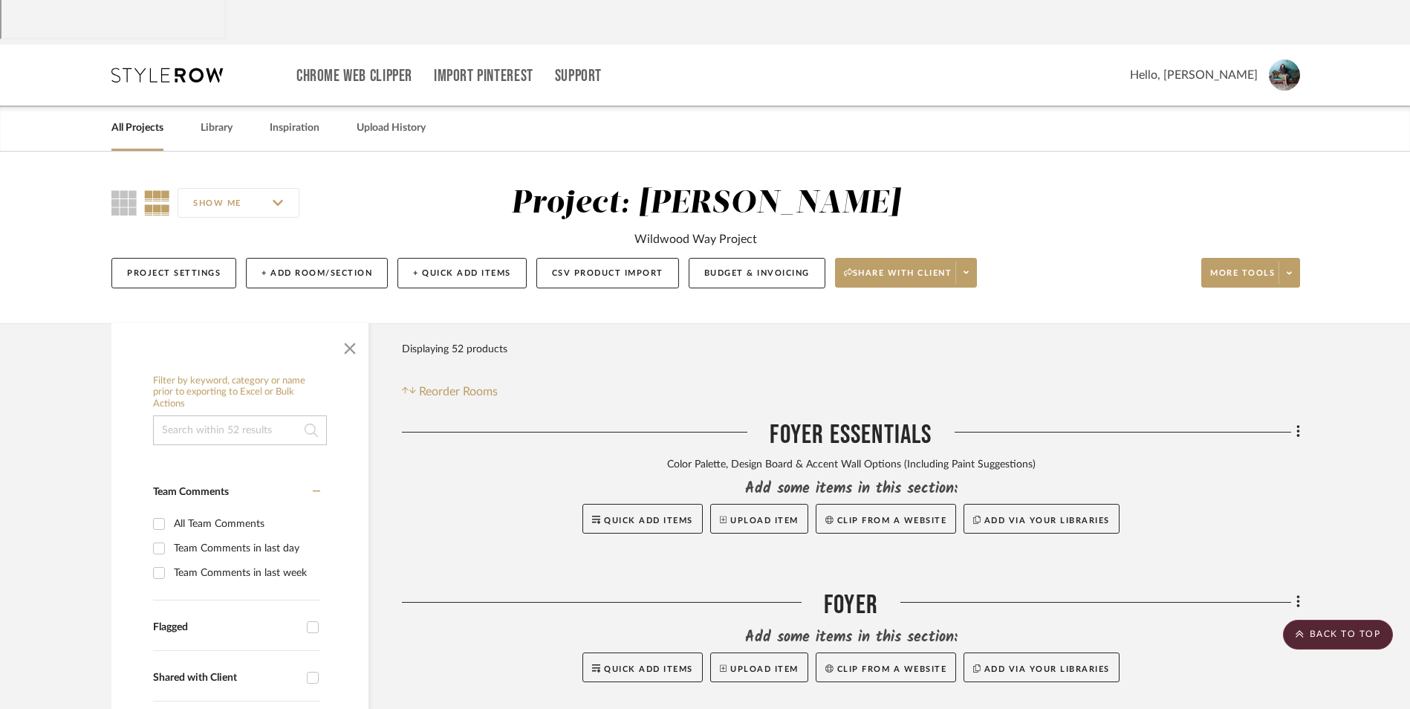
scroll to position [74, 0]
